Goal: Information Seeking & Learning: Learn about a topic

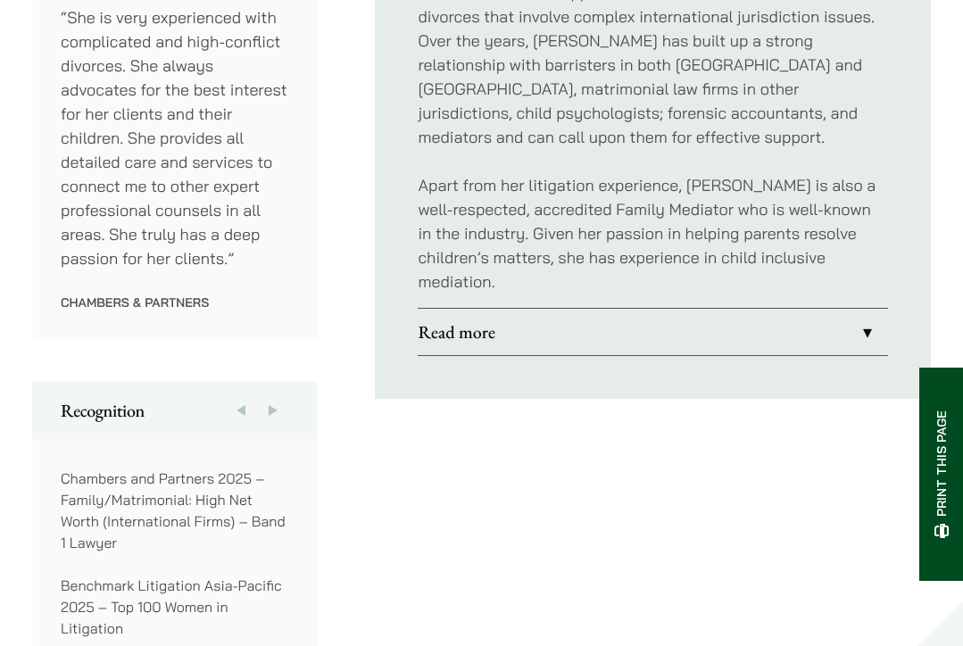
scroll to position [1146, 0]
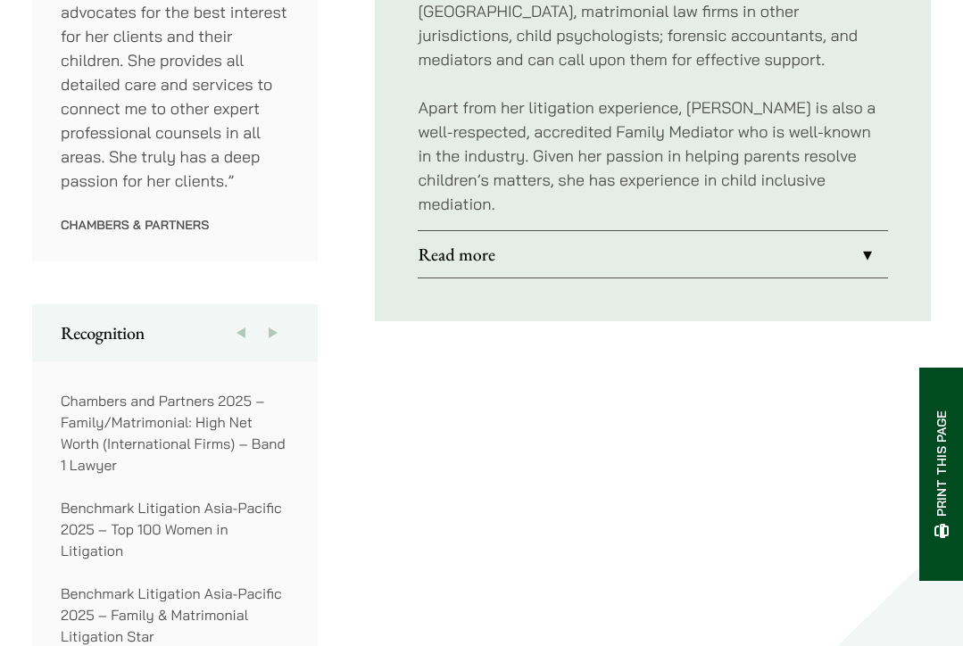
click at [862, 231] on link "Read more" at bounding box center [653, 254] width 470 height 46
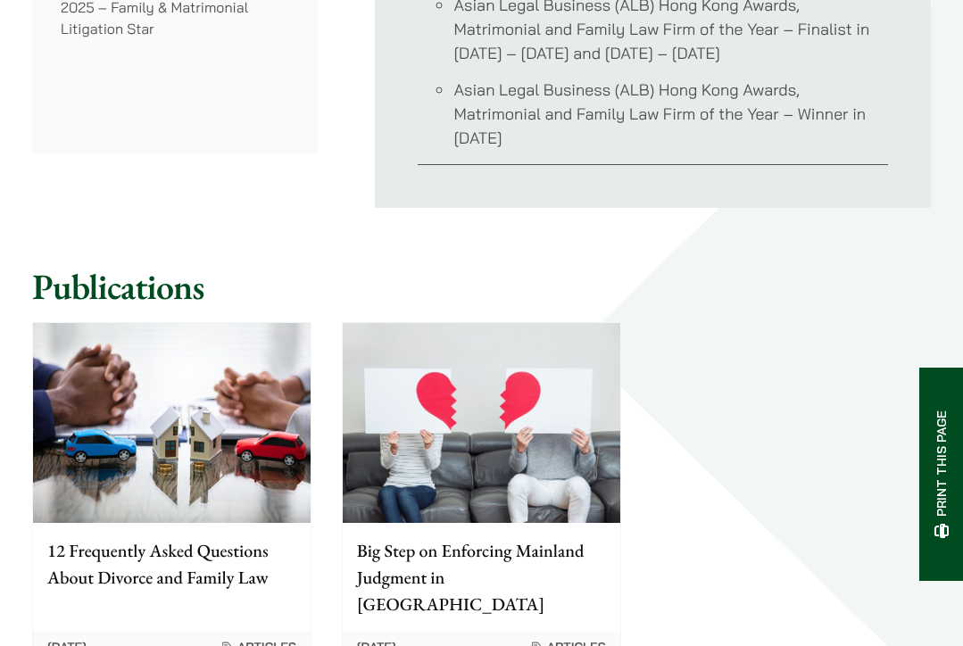
scroll to position [1774, 0]
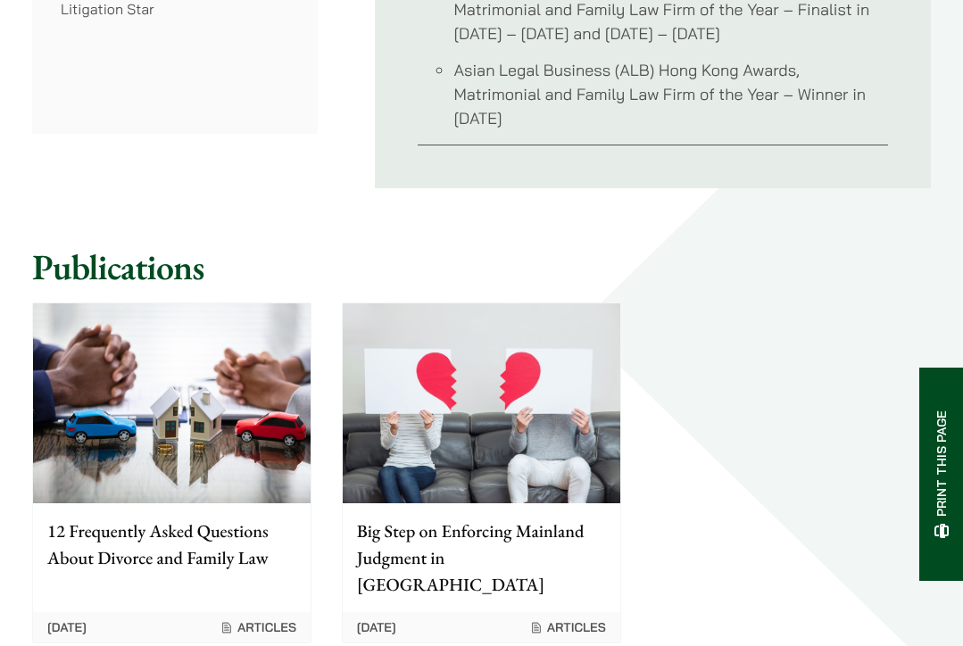
click at [232, 504] on div "12 Frequently Asked Questions About Divorce and Family Law" at bounding box center [172, 552] width 278 height 96
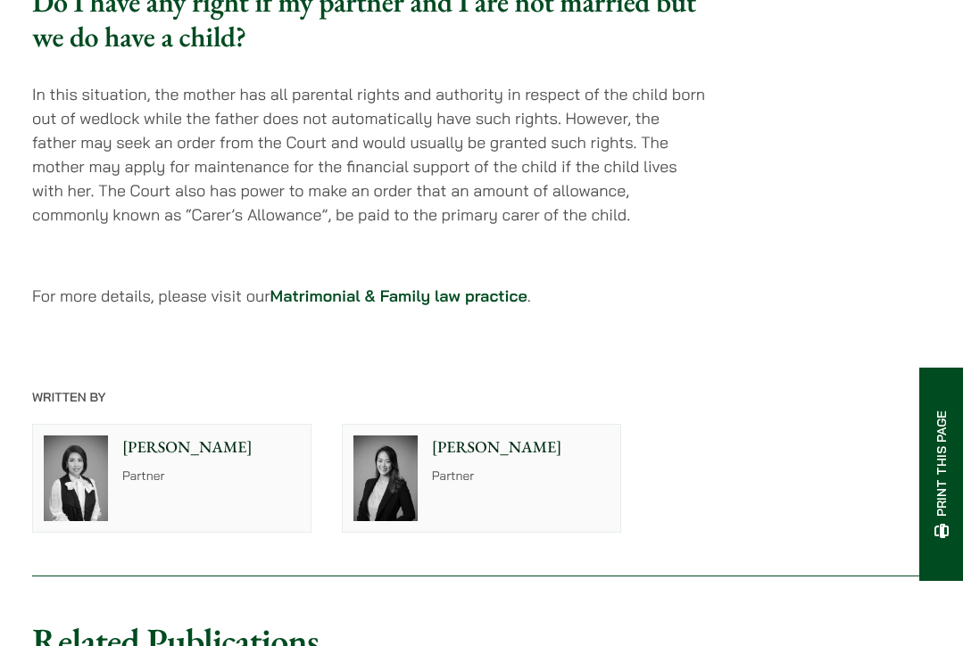
scroll to position [5768, 0]
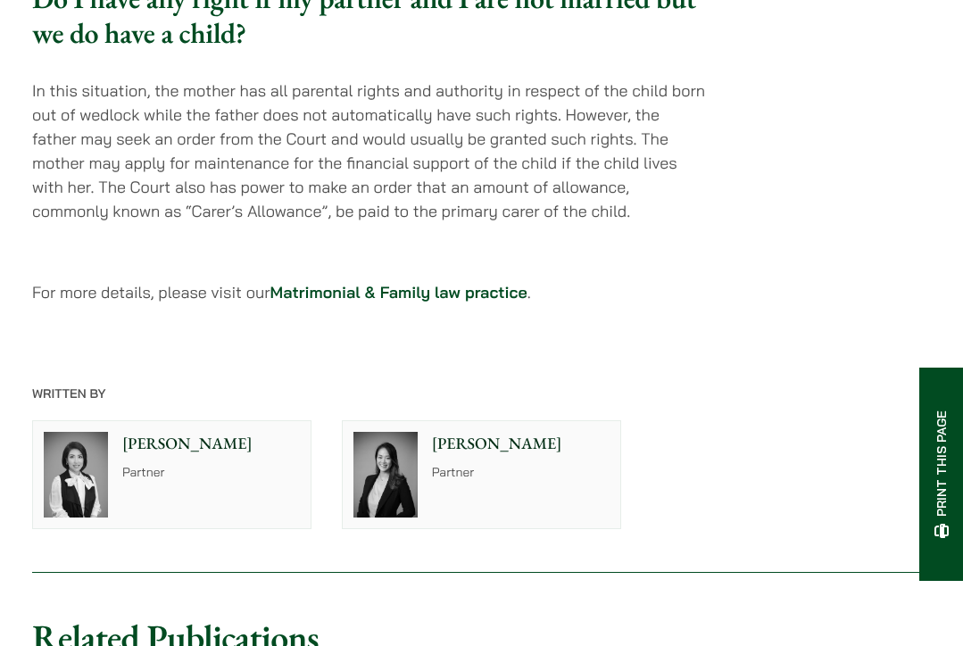
click at [507, 421] on div "Patricia Liu Partner" at bounding box center [525, 474] width 192 height 107
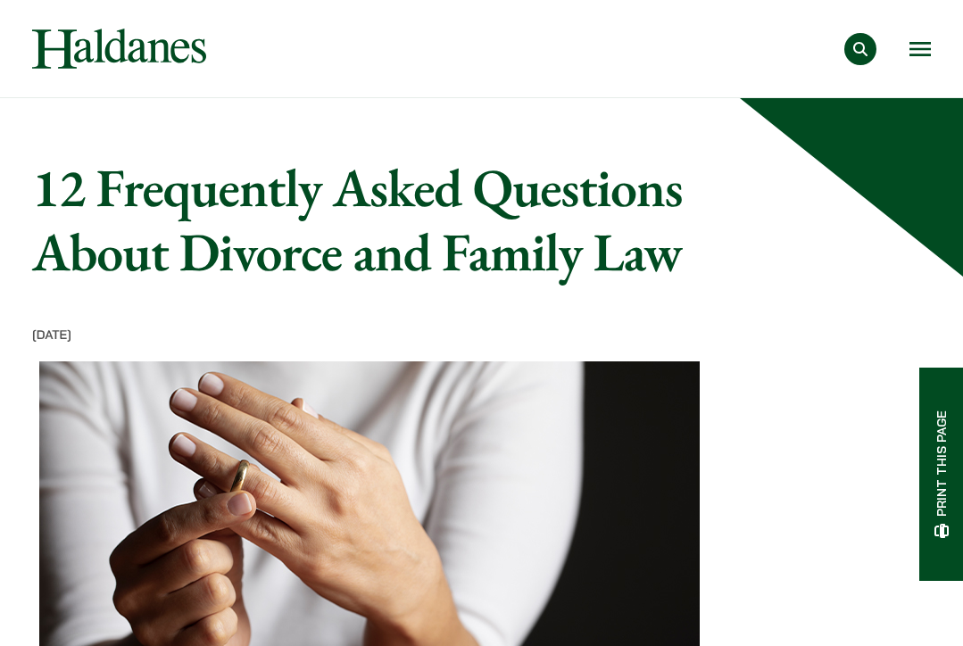
scroll to position [5766, 0]
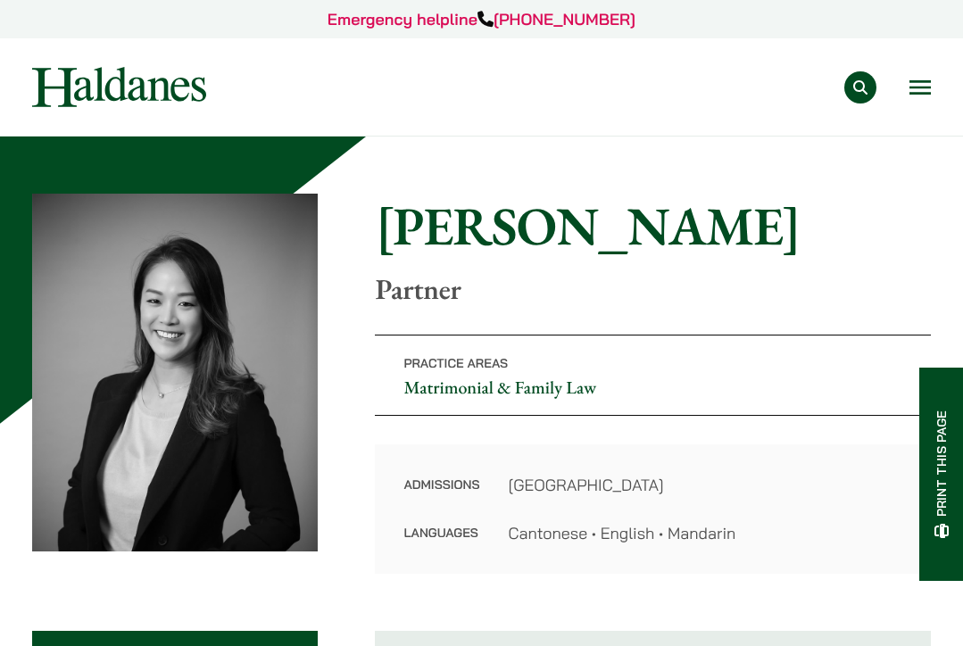
click at [928, 94] on button "Open menu" at bounding box center [920, 87] width 21 height 14
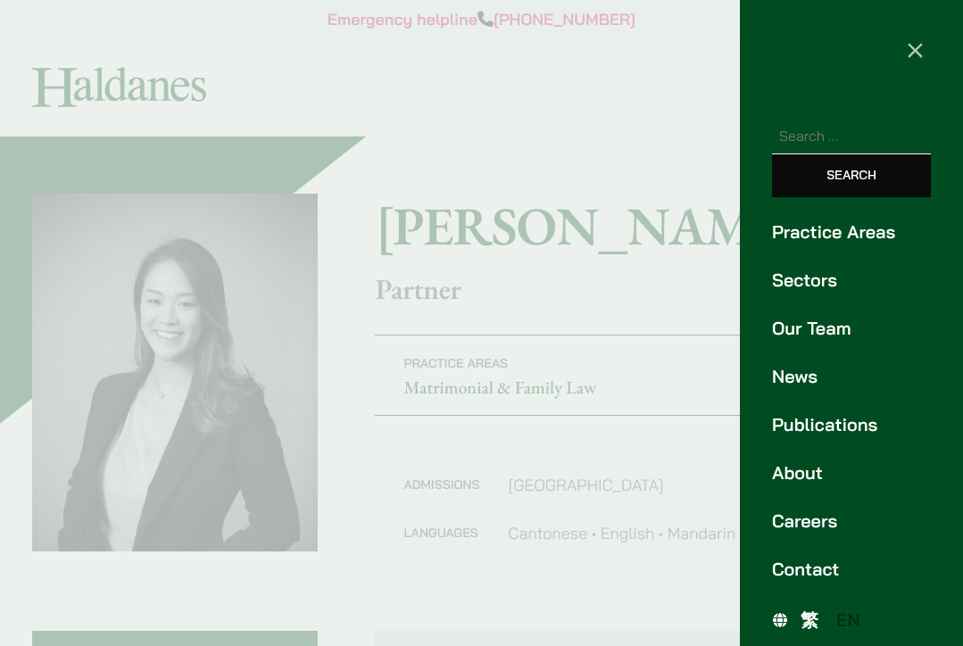
click at [814, 334] on link "Our Team" at bounding box center [851, 328] width 159 height 27
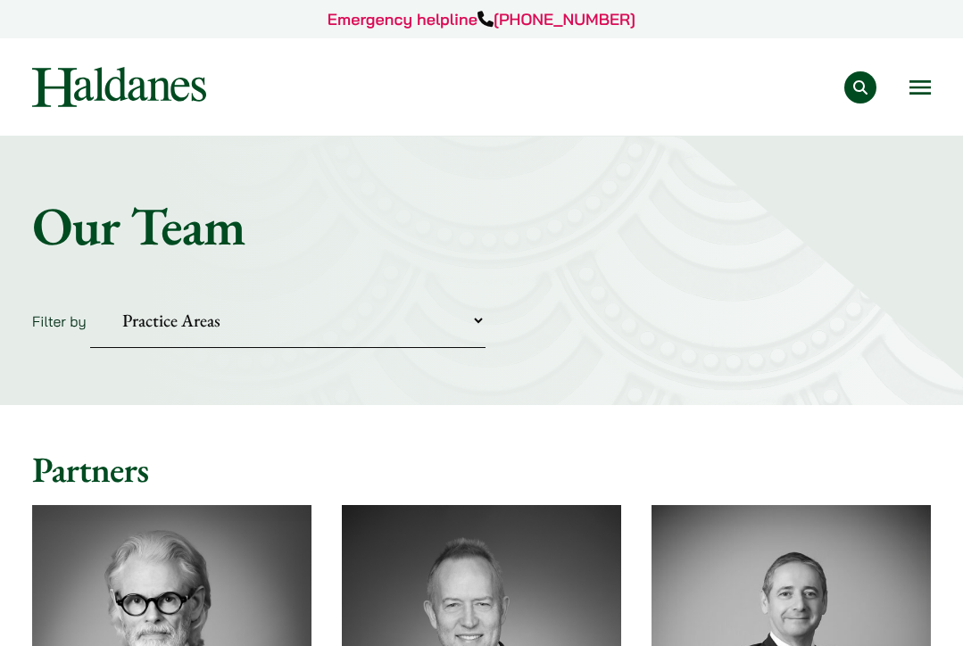
click at [329, 338] on select "Practice Areas Antitrust and Competition Civil Litigation & Dispute Resolution …" at bounding box center [287, 321] width 395 height 54
select select "divorce-and-family-law"
click at [90, 294] on select "Practice Areas Antitrust and Competition Civil Litigation & Dispute Resolution …" at bounding box center [287, 321] width 395 height 54
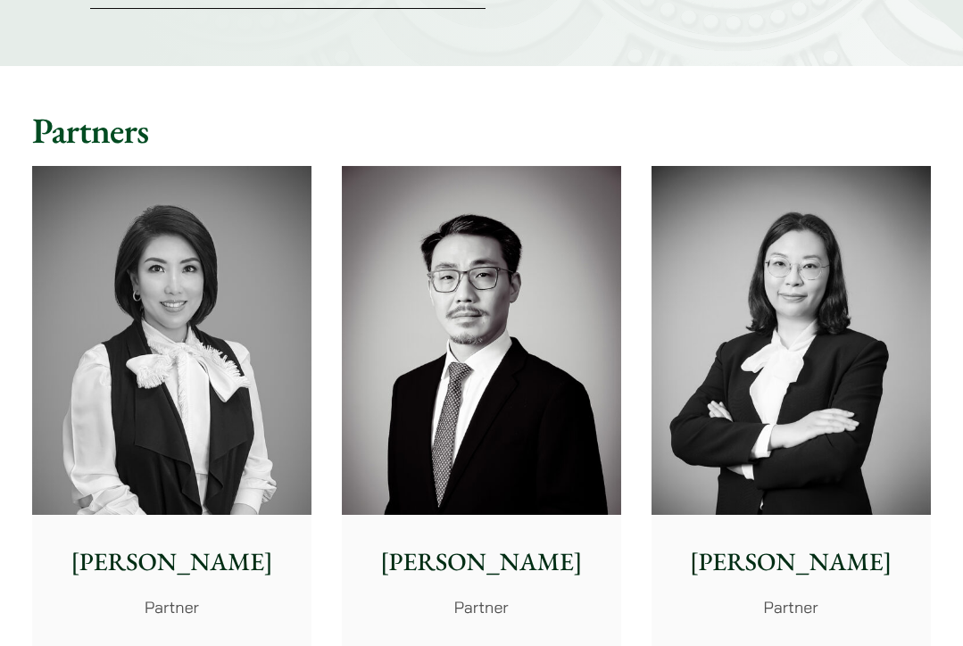
scroll to position [375, 0]
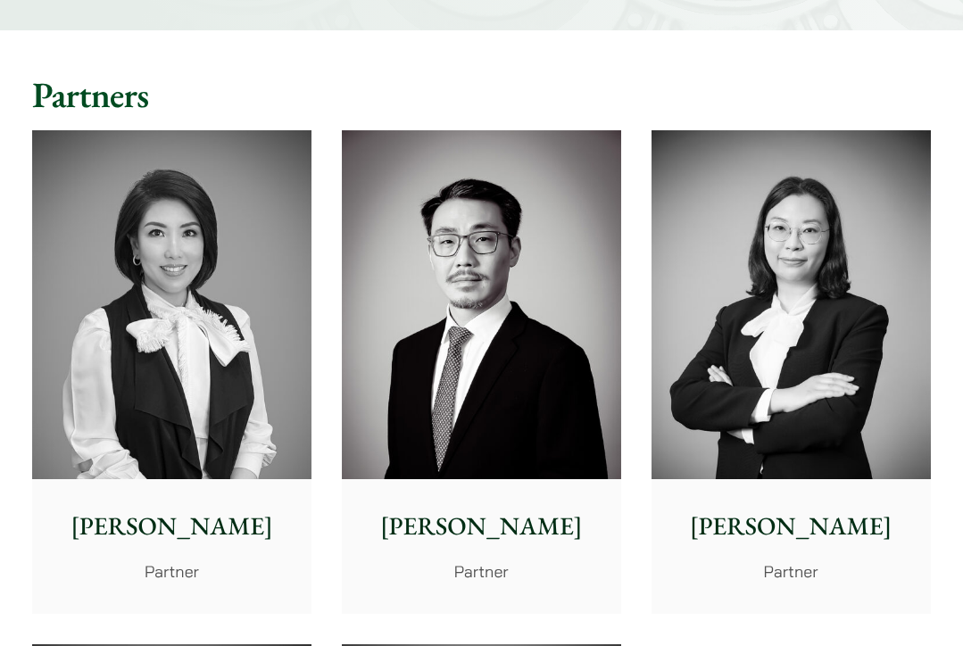
click at [941, 255] on div "Jonathan Midgley Partner, Solicitor Advocate John McLellan Partner Andrew Powne…" at bounding box center [481, 629] width 929 height 1028
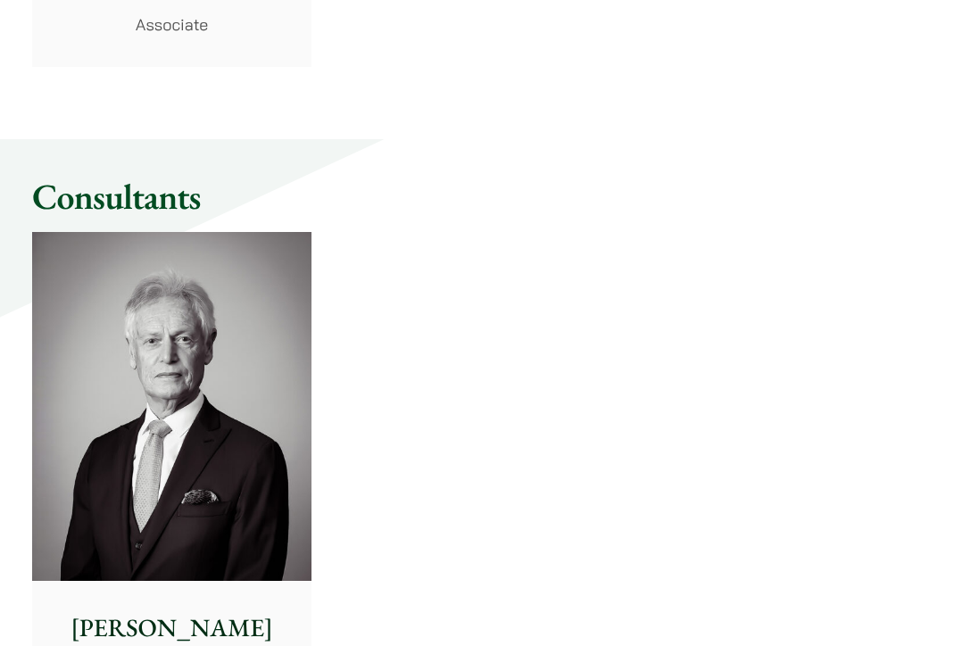
scroll to position [2126, 0]
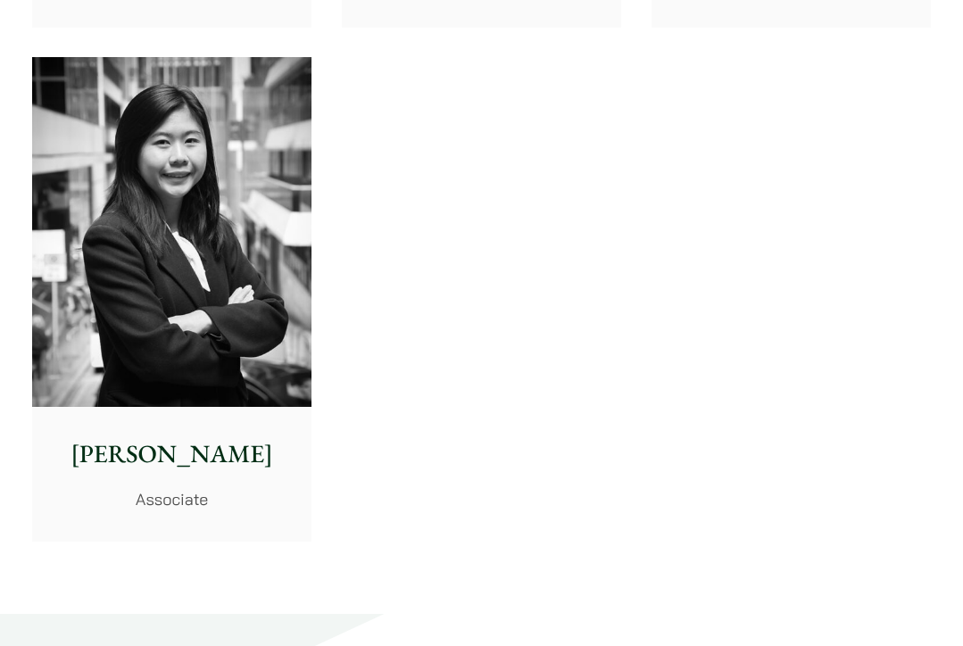
click at [232, 421] on div "Danika Chui Associate" at bounding box center [171, 473] width 279 height 133
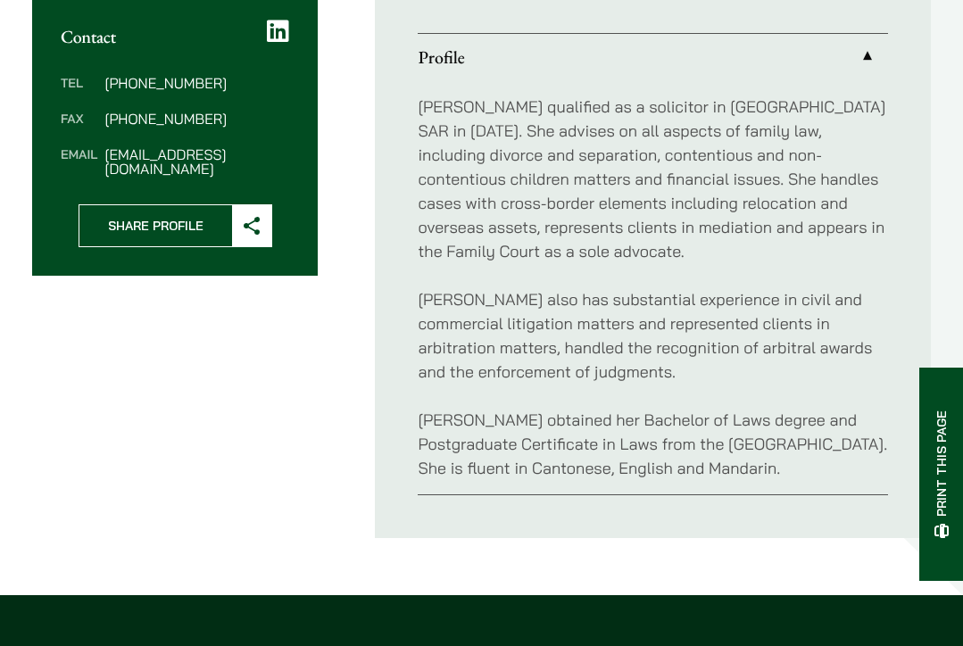
scroll to position [588, 0]
